Goal: Task Accomplishment & Management: Use online tool/utility

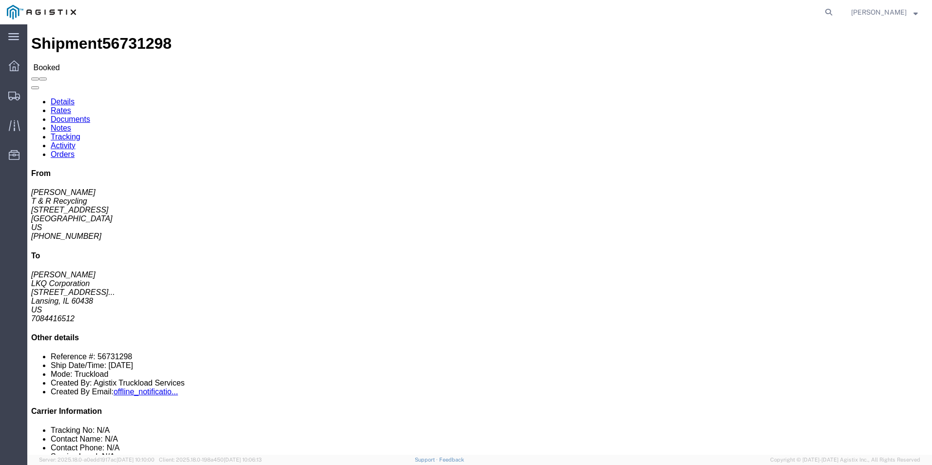
click address "[PERSON_NAME] LKQ Corporation [STREET_ADDRESS]... Lansing, IL 60438 US 70844165…"
click at [15, 96] on icon at bounding box center [14, 96] width 12 height 9
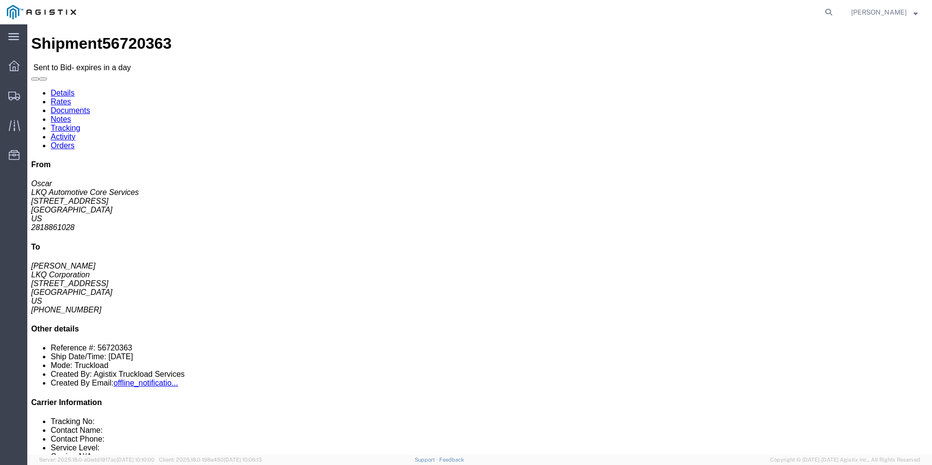
click link "Enter / Modify Bid"
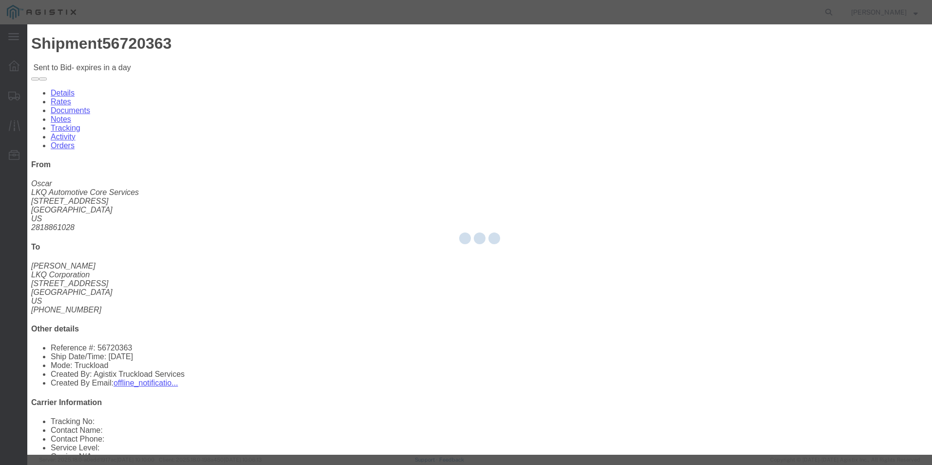
select select "18393"
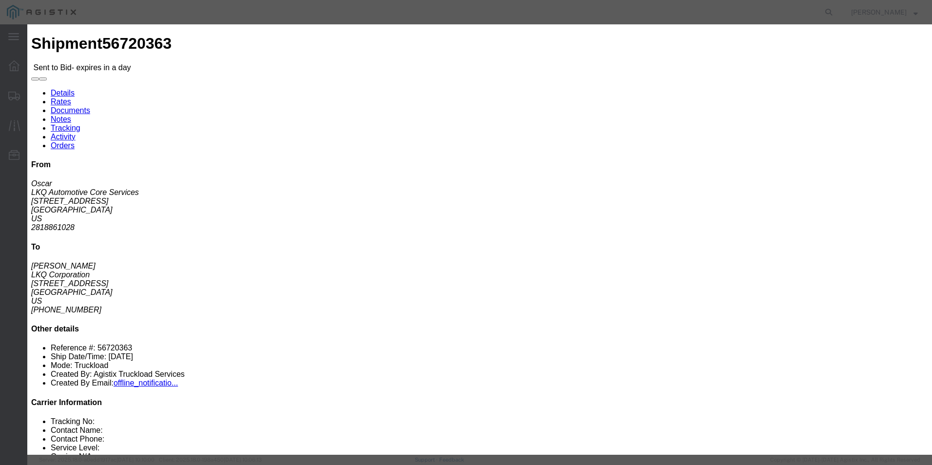
click select "Select Guaranteed Next Day Rail TL Standard 3 - 5 Day"
select select "38971"
click select "Select Guaranteed Next Day Rail TL Standard 3 - 5 Day"
click input "text"
type input "ITS BID"
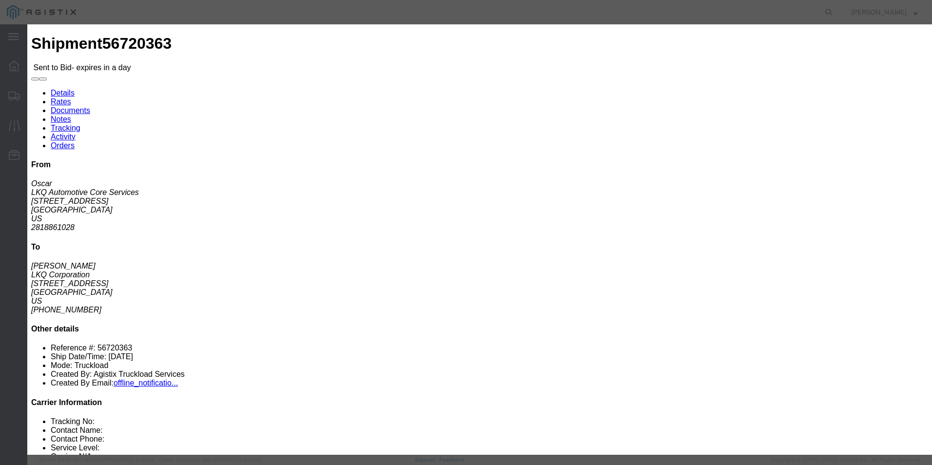
click select "Select Air Less than Truckload Multi-Leg Ocean Freight Rail Small Parcel Truckl…"
select select "TL"
click select "Select Air Less than Truckload Multi-Leg Ocean Freight Rail Small Parcel Truckl…"
click input "number"
type input "2156"
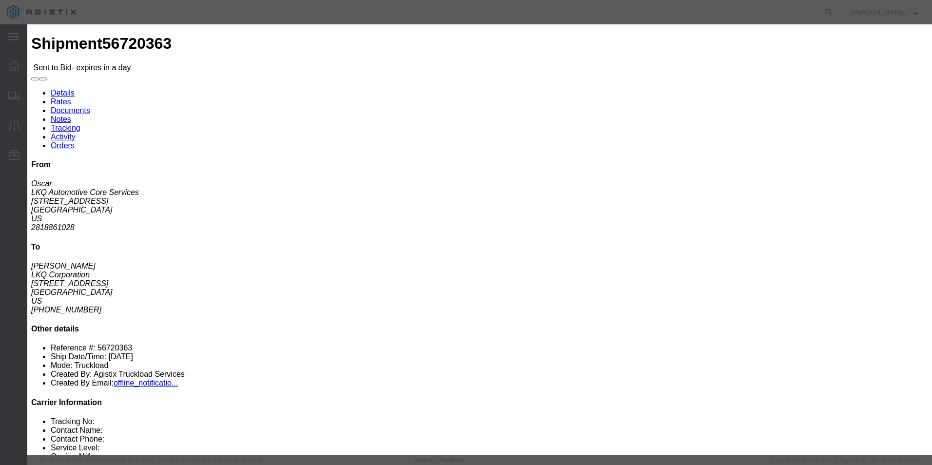
click button "Submit"
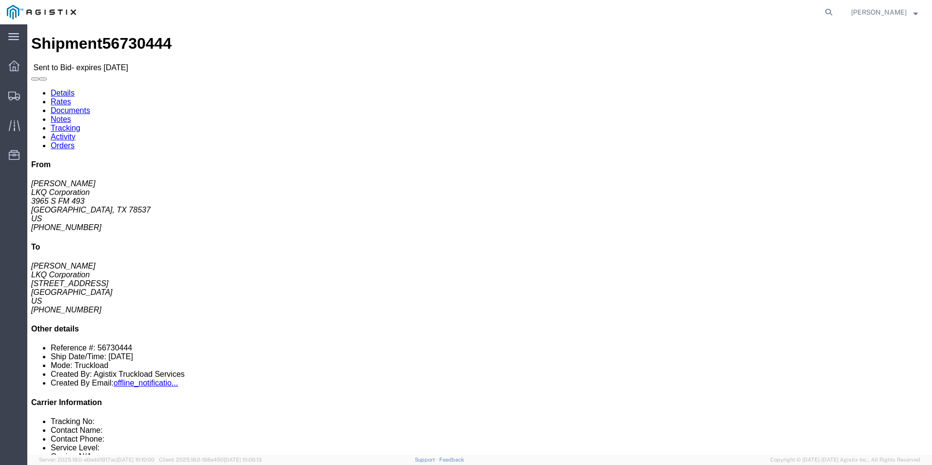
click address "[PERSON_NAME] LKQ Corporation [STREET_ADDRESS] [PHONE_NUMBER]"
